Goal: Find specific page/section: Find specific page/section

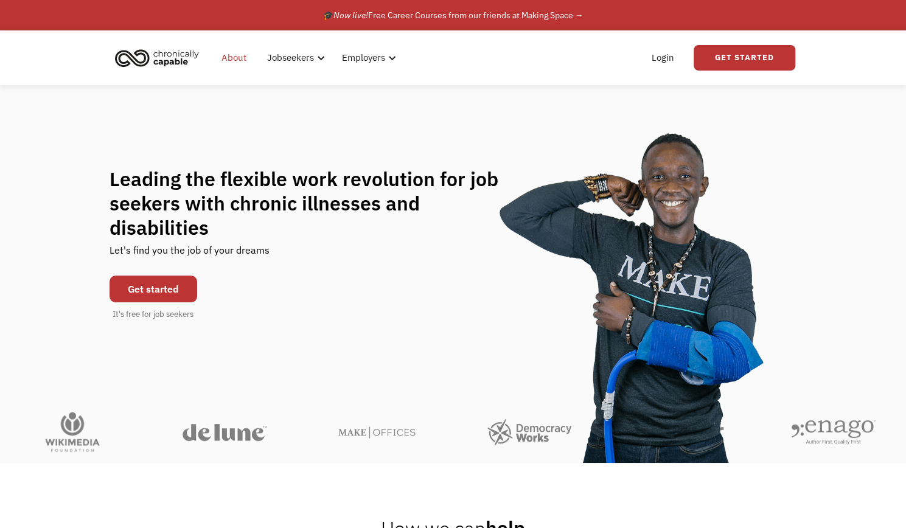
click at [239, 61] on link "About" at bounding box center [234, 57] width 40 height 39
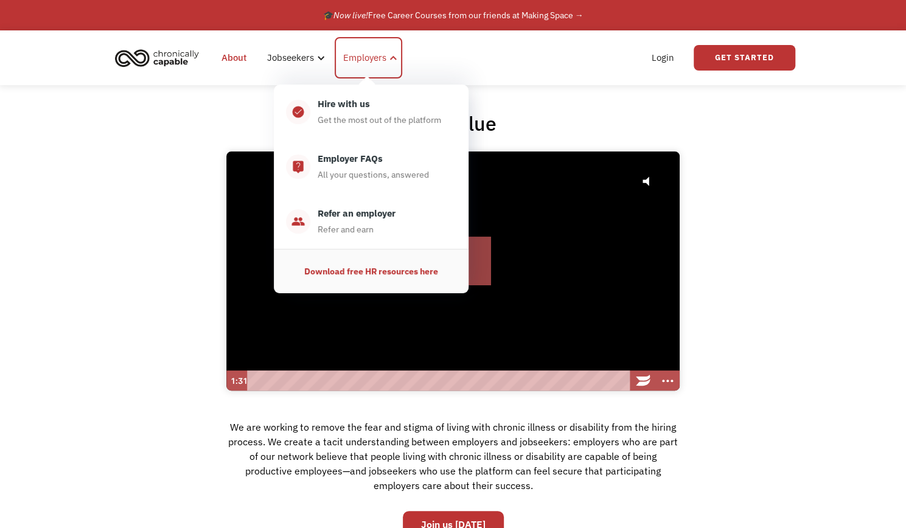
click at [367, 57] on div "Employers" at bounding box center [364, 58] width 43 height 15
click at [362, 59] on div "Employers" at bounding box center [364, 58] width 43 height 15
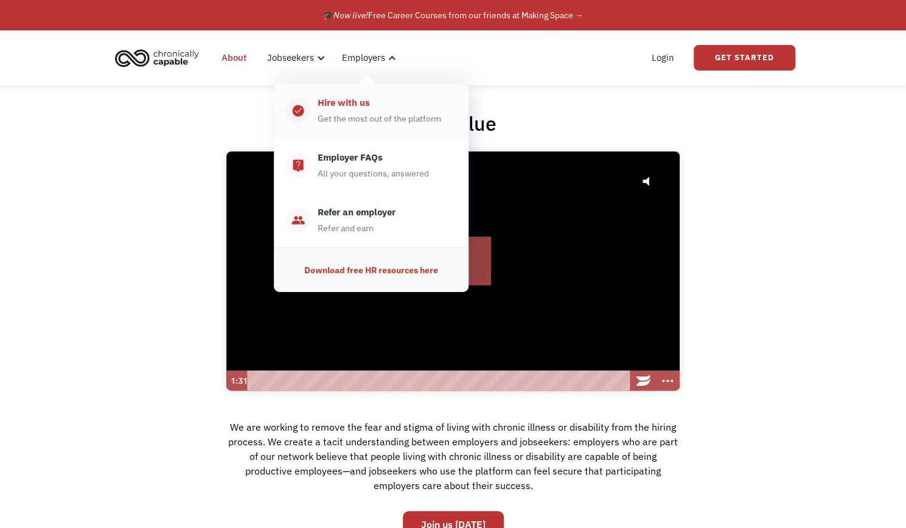
click at [351, 106] on div "Hire with us" at bounding box center [344, 103] width 52 height 15
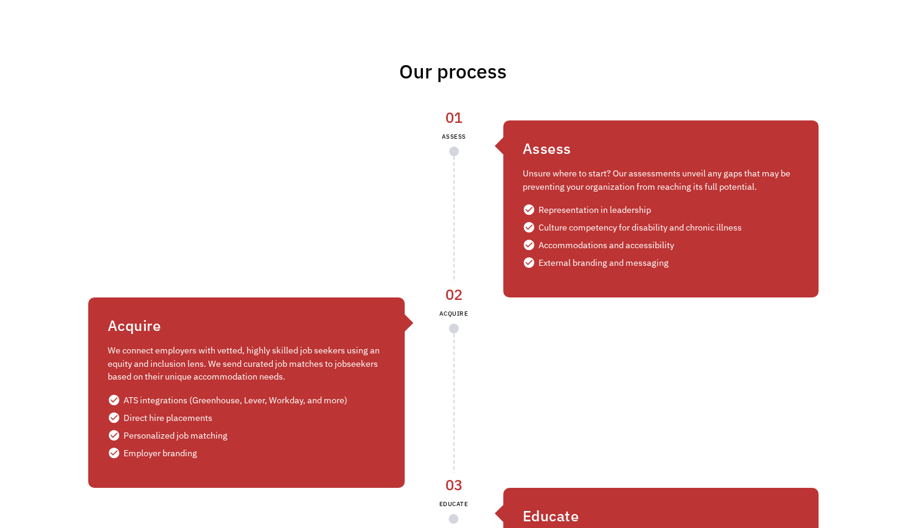
scroll to position [2319, 0]
